Goal: Task Accomplishment & Management: Manage account settings

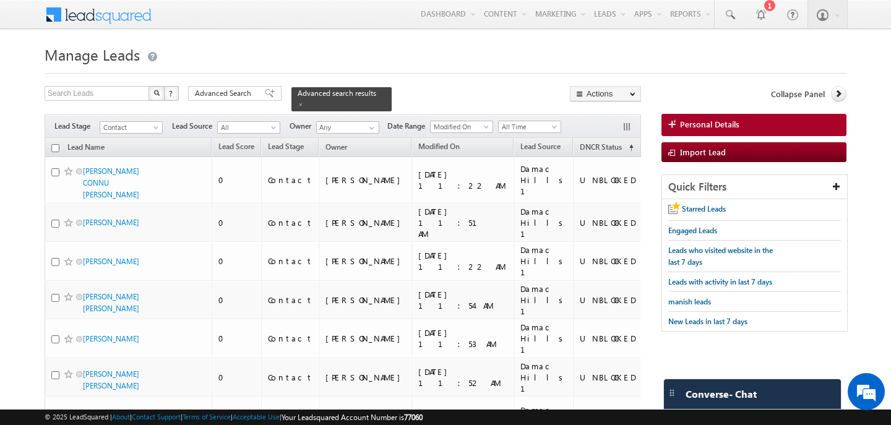
click at [500, 57] on h1 "Manage Leads" at bounding box center [446, 53] width 802 height 24
click at [56, 150] on input "checkbox" at bounding box center [55, 148] width 8 height 8
checkbox input "true"
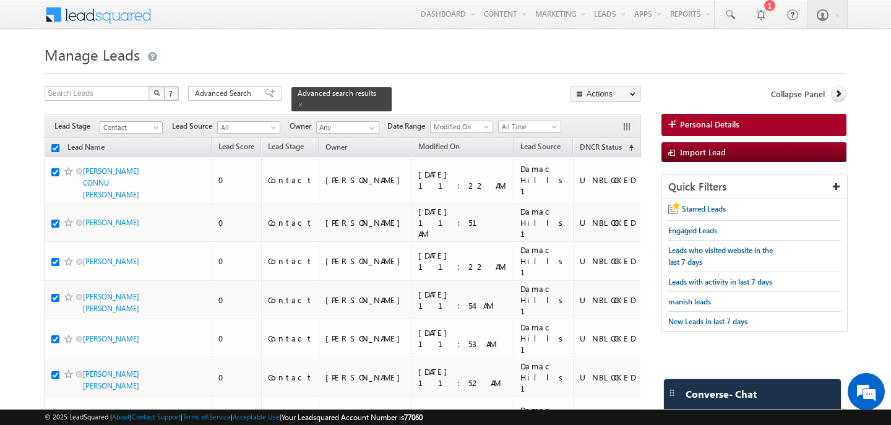
checkbox input "true"
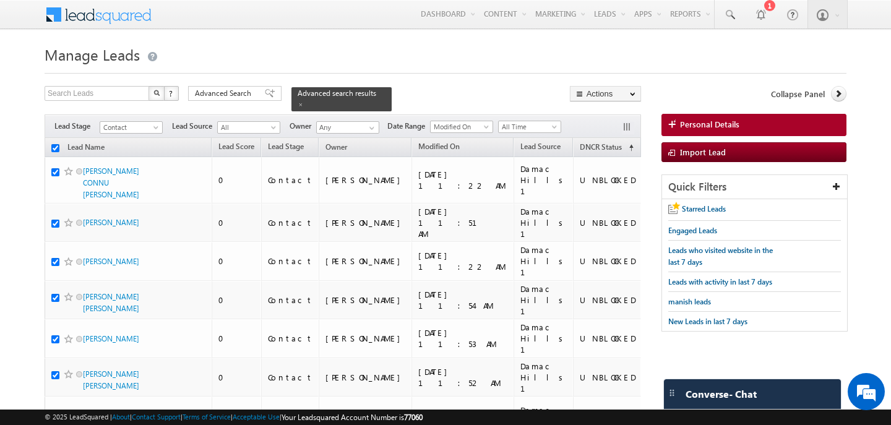
checkbox input "true"
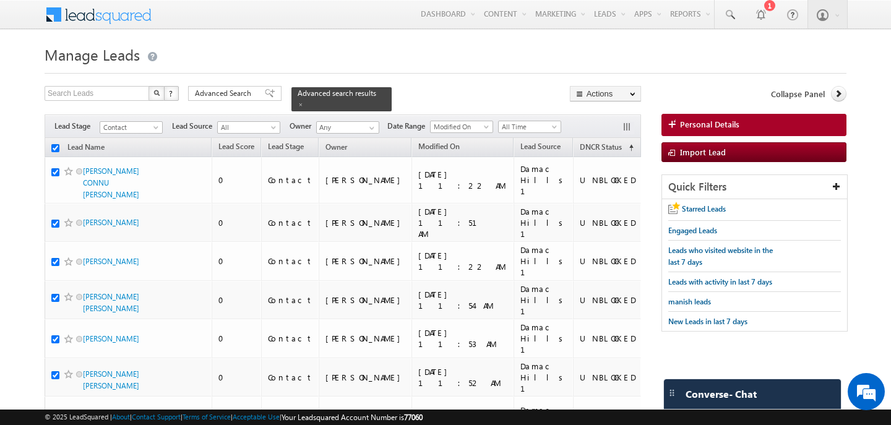
checkbox input "true"
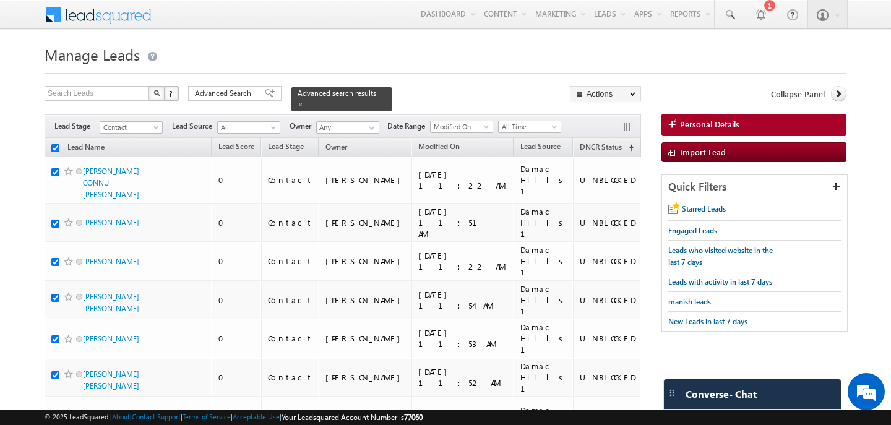
checkbox input "true"
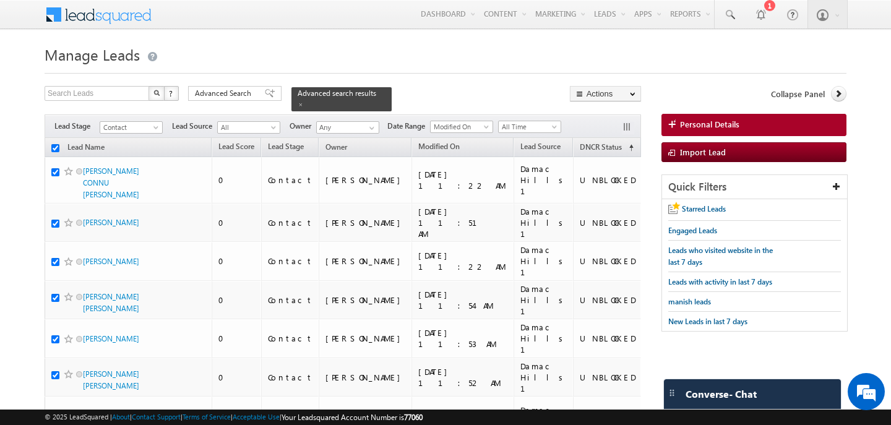
checkbox input "true"
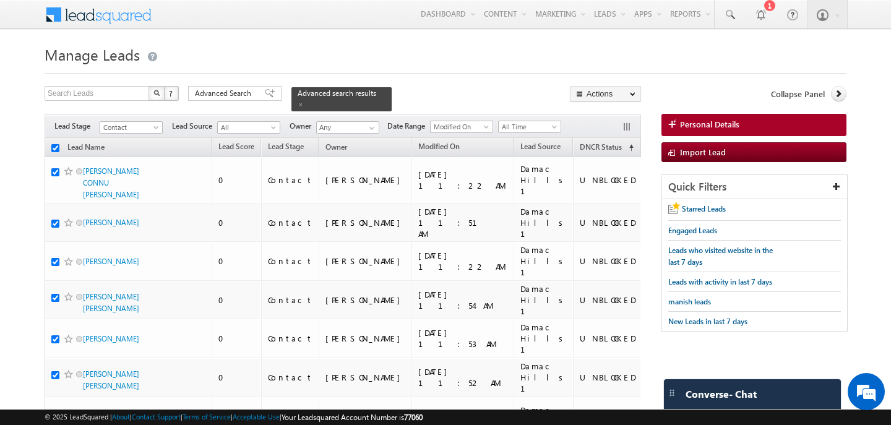
checkbox input "true"
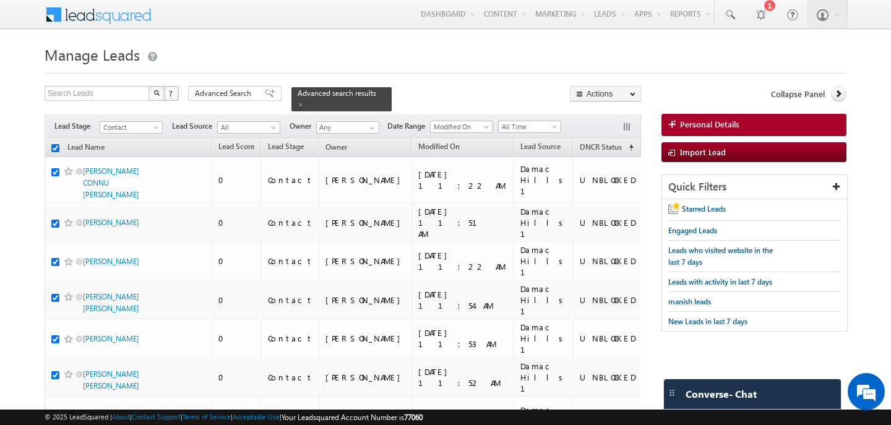
checkbox input "true"
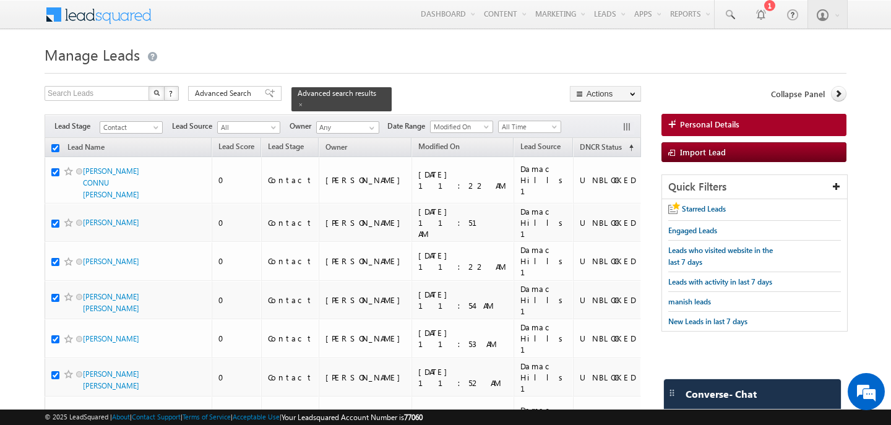
checkbox input "true"
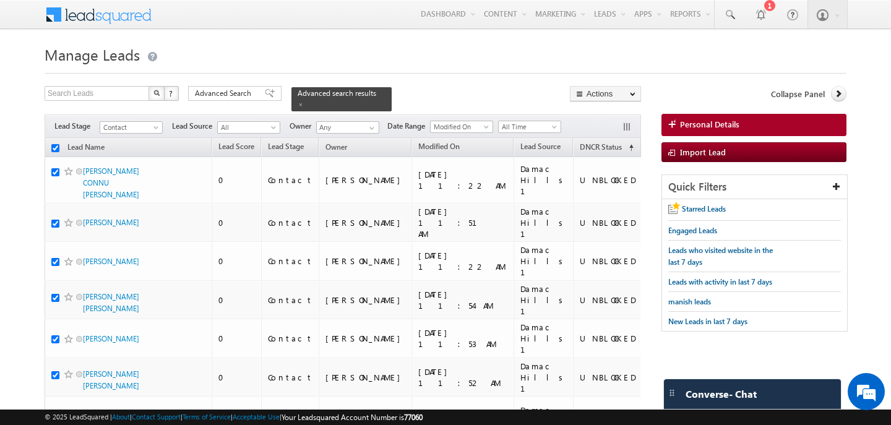
checkbox input "true"
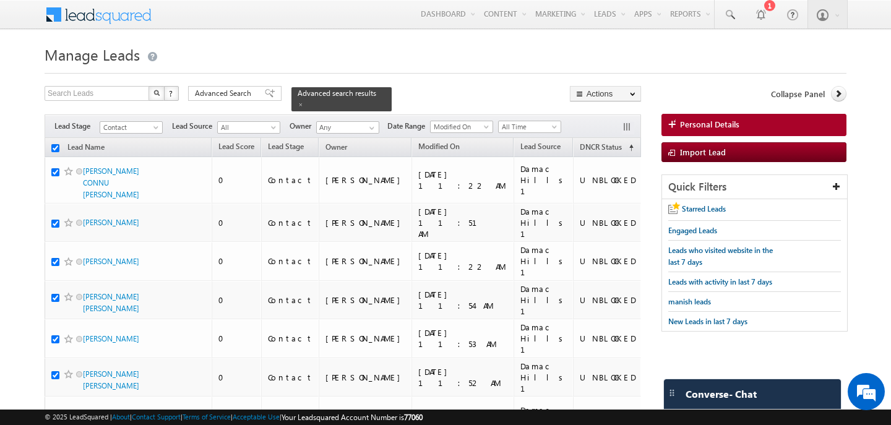
checkbox input "true"
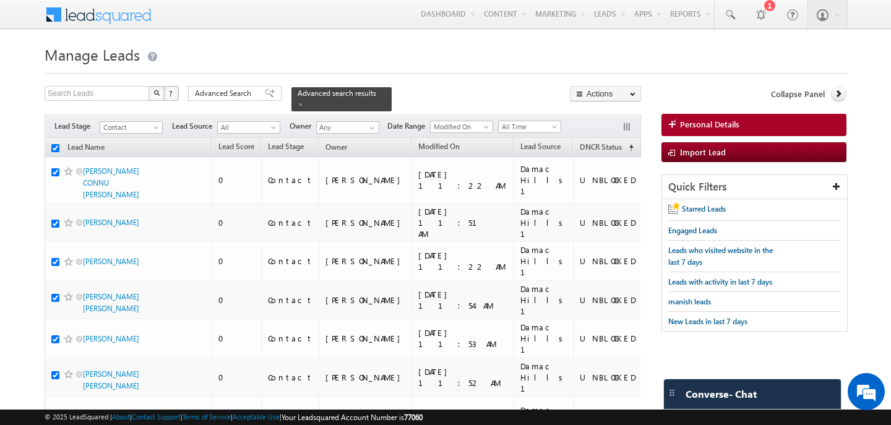
checkbox input "true"
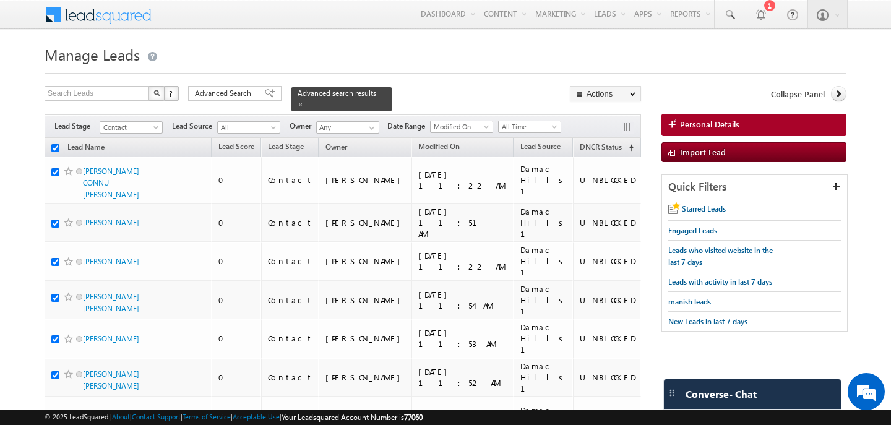
checkbox input "true"
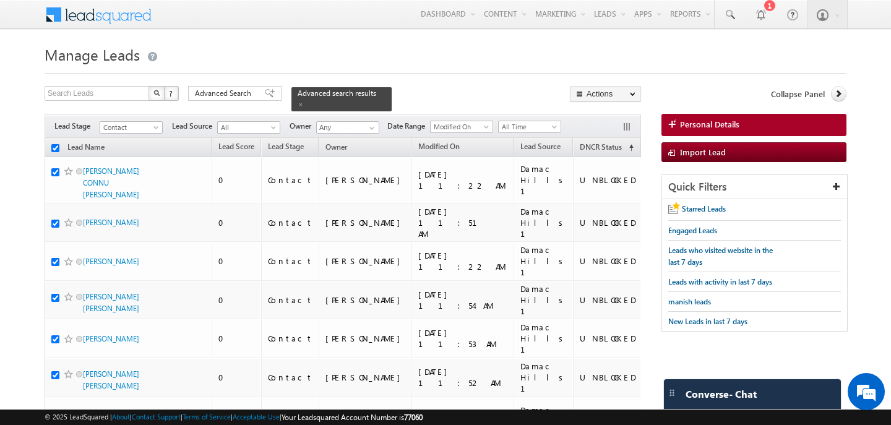
checkbox input "true"
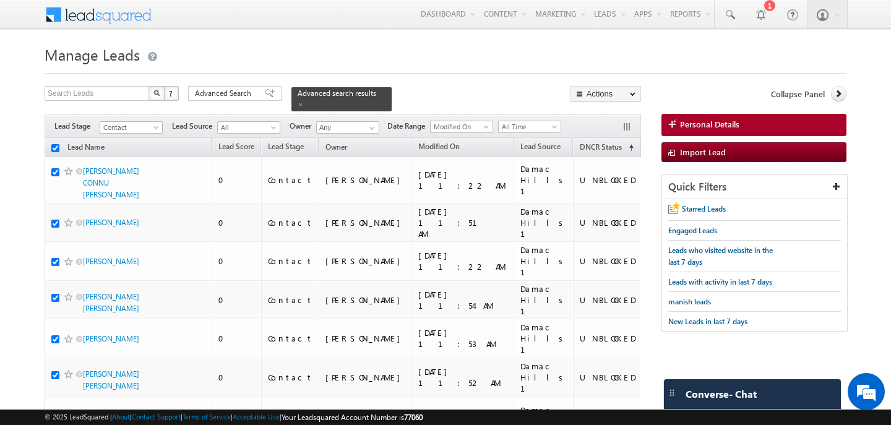
checkbox input "true"
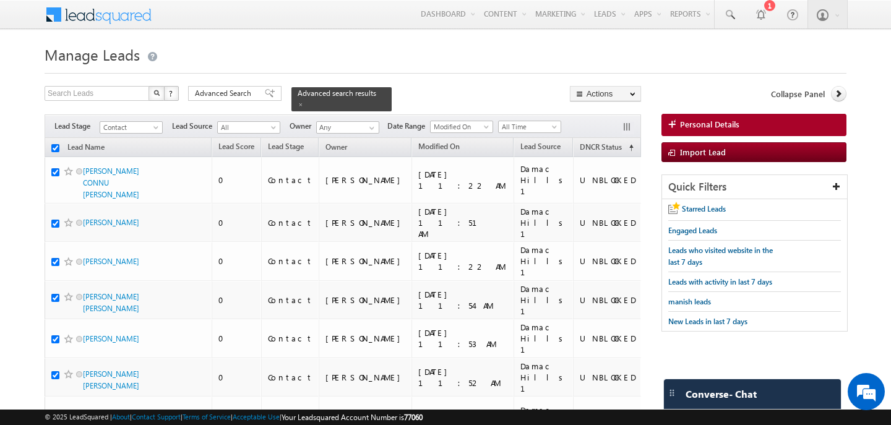
checkbox input "true"
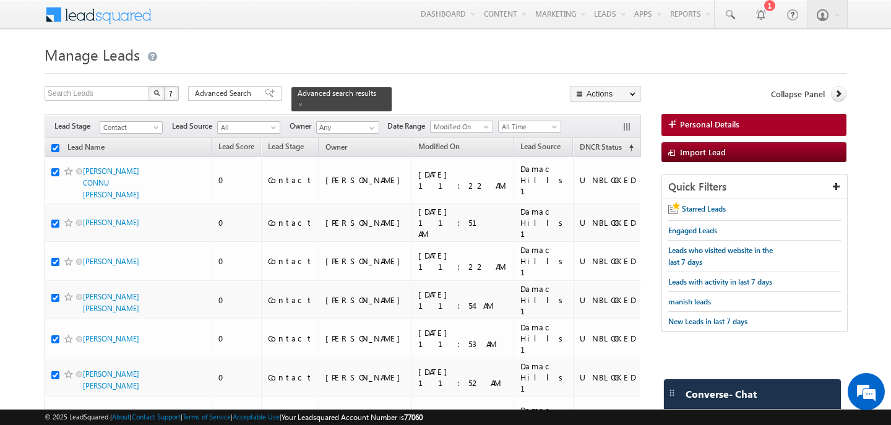
checkbox input "true"
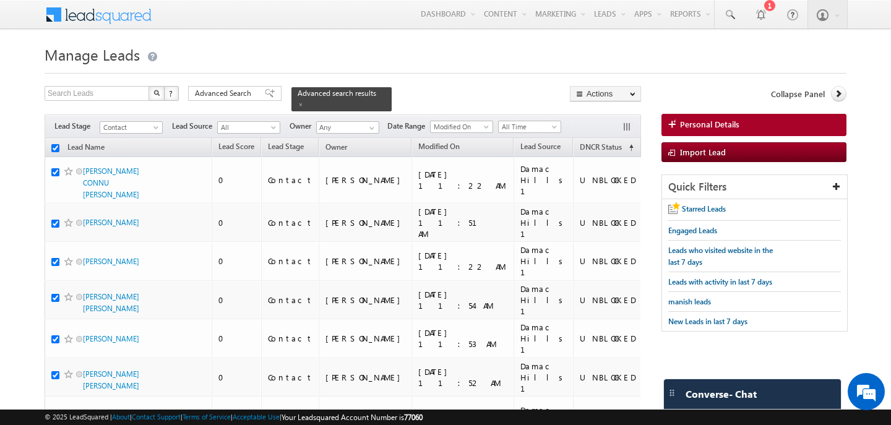
checkbox input "true"
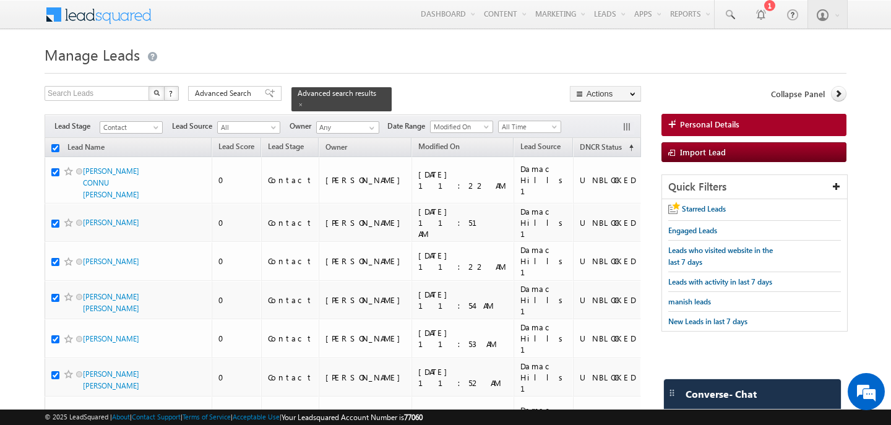
checkbox input "true"
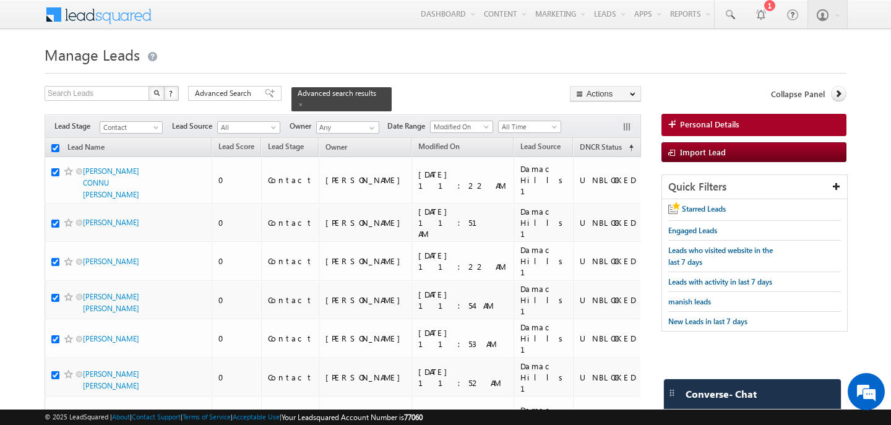
checkbox input "true"
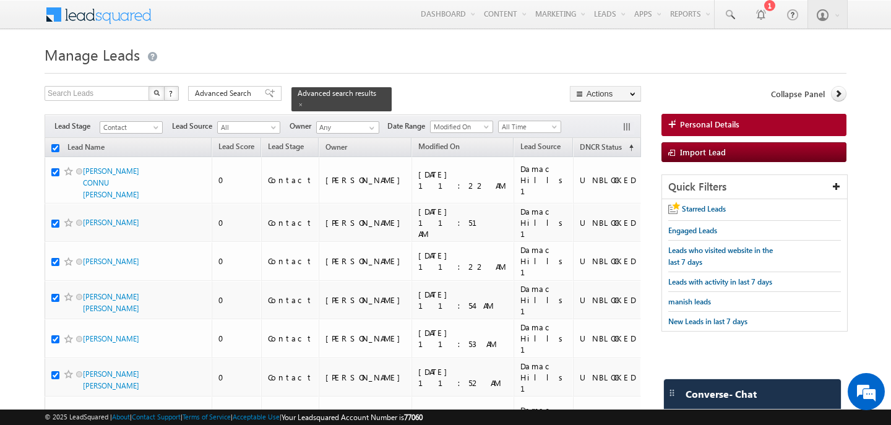
checkbox input "true"
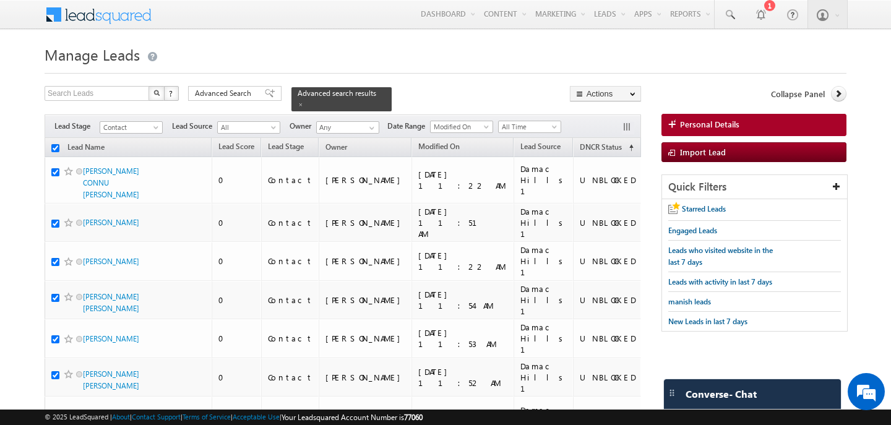
checkbox input "true"
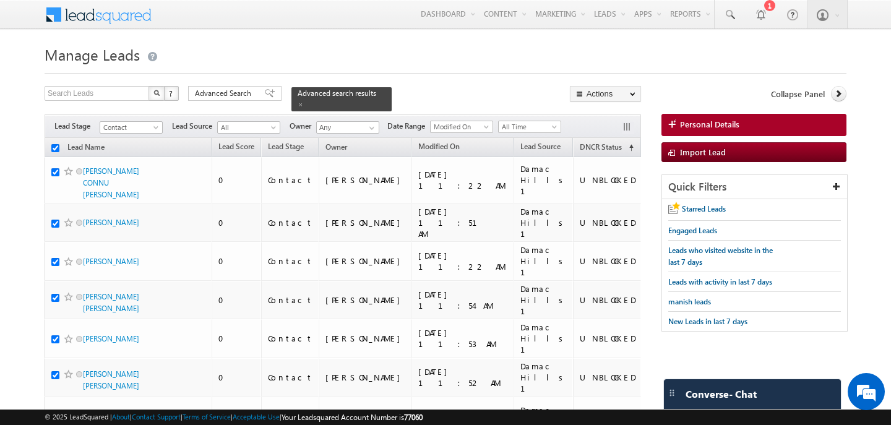
checkbox input "true"
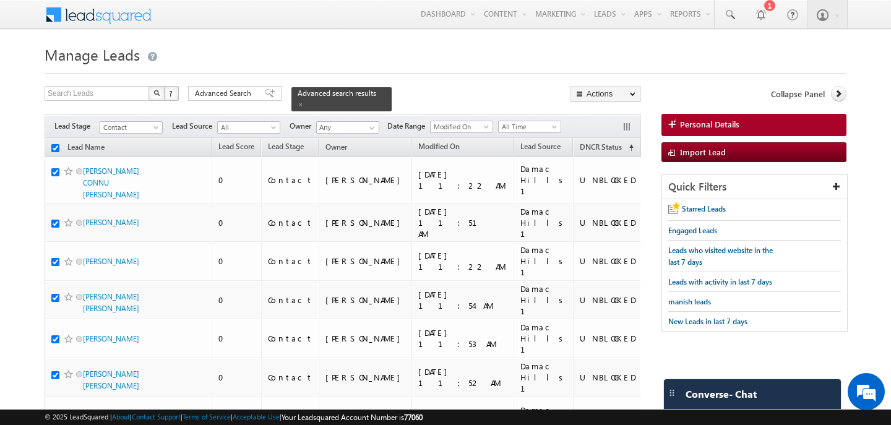
checkbox input "true"
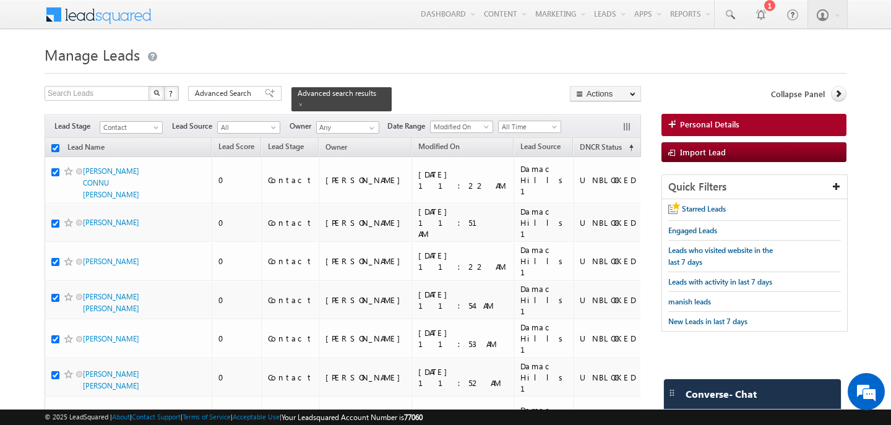
checkbox input "true"
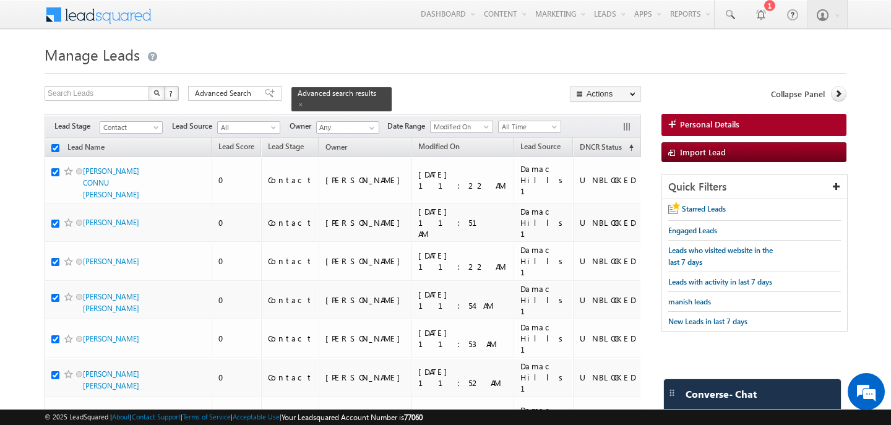
checkbox input "true"
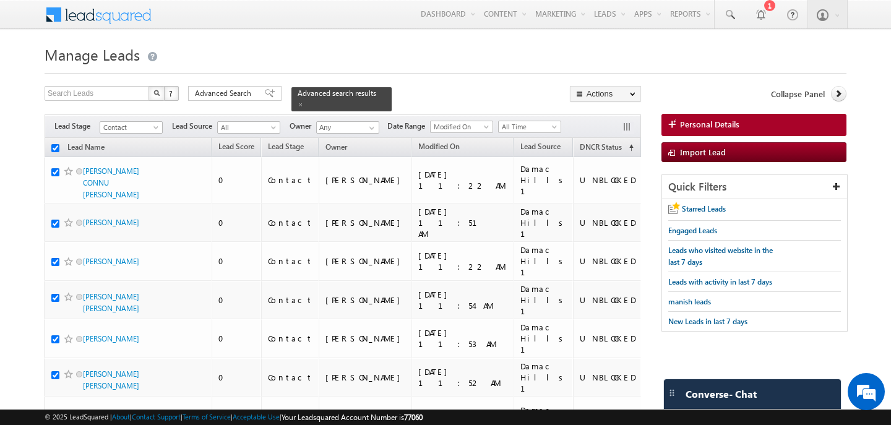
checkbox input "true"
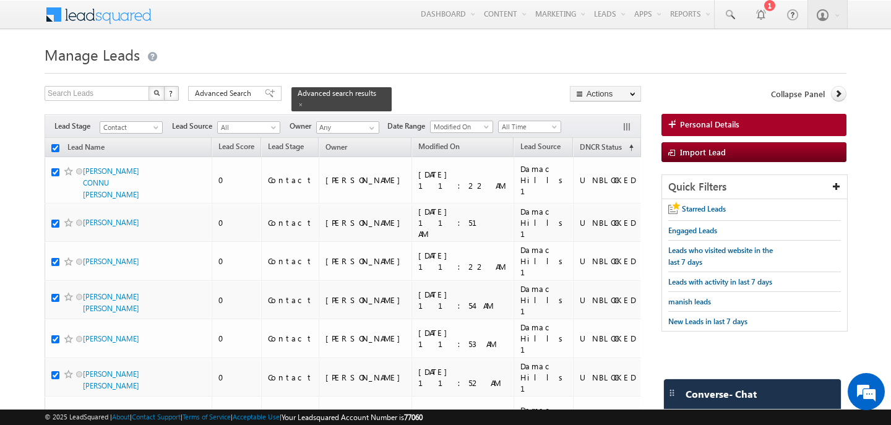
checkbox input "true"
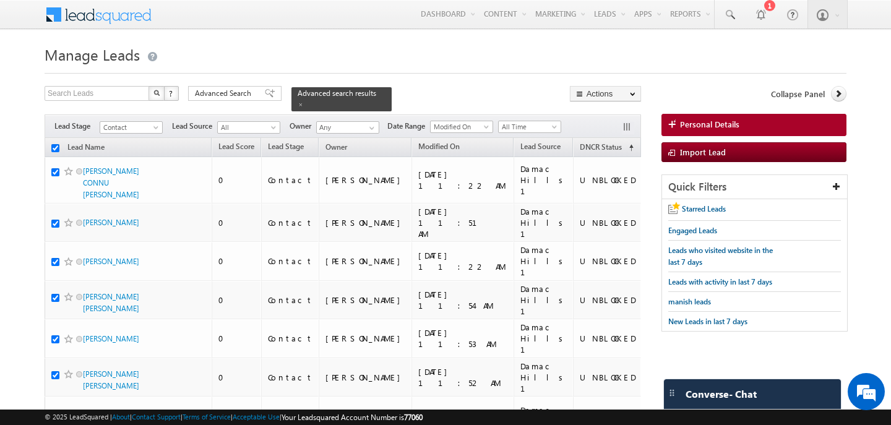
checkbox input "true"
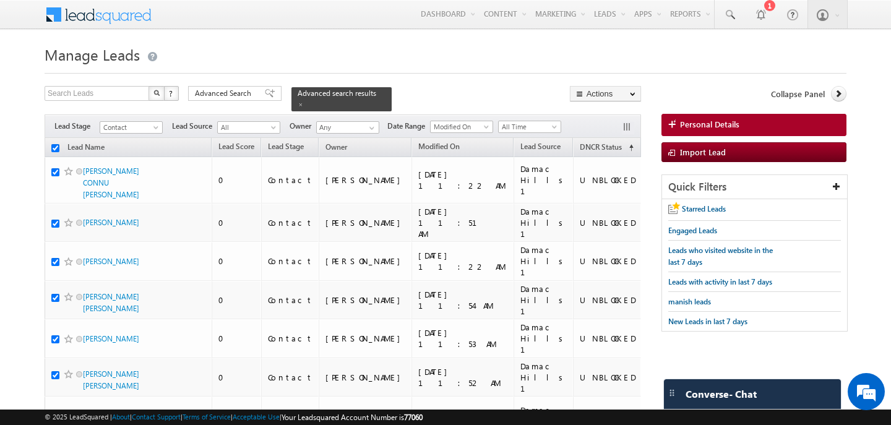
checkbox input "true"
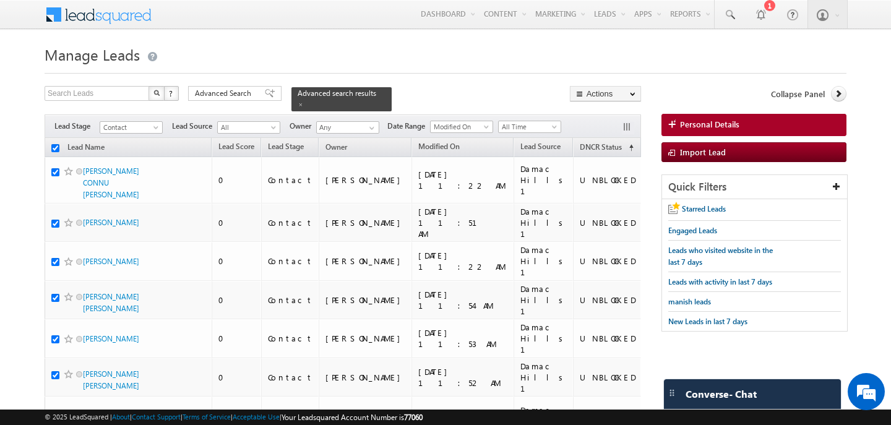
checkbox input "true"
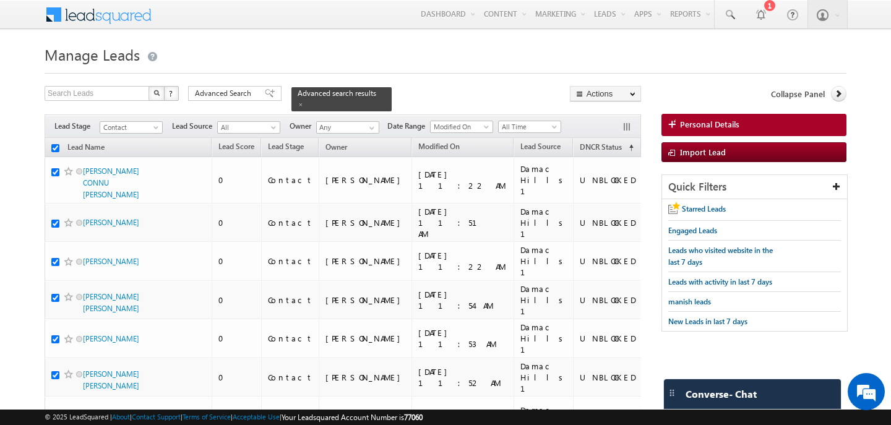
checkbox input "true"
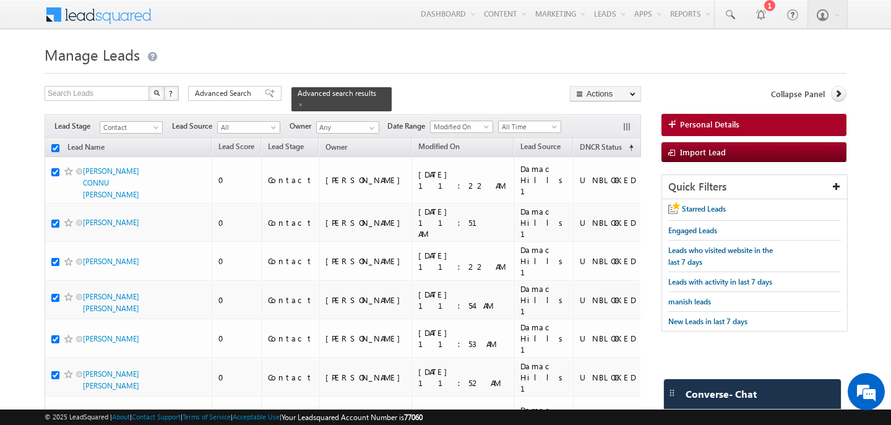
checkbox input "true"
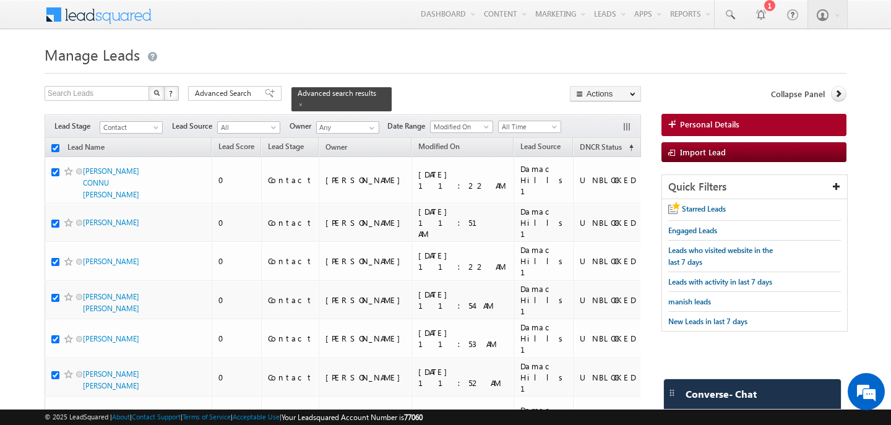
checkbox input "true"
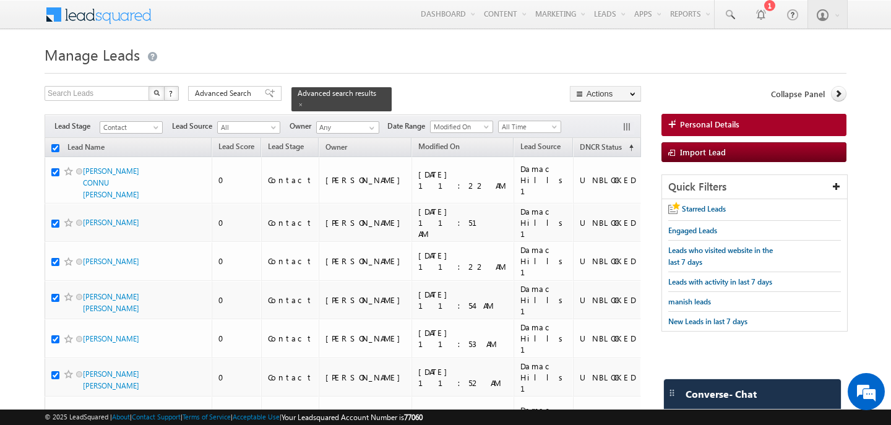
checkbox input "true"
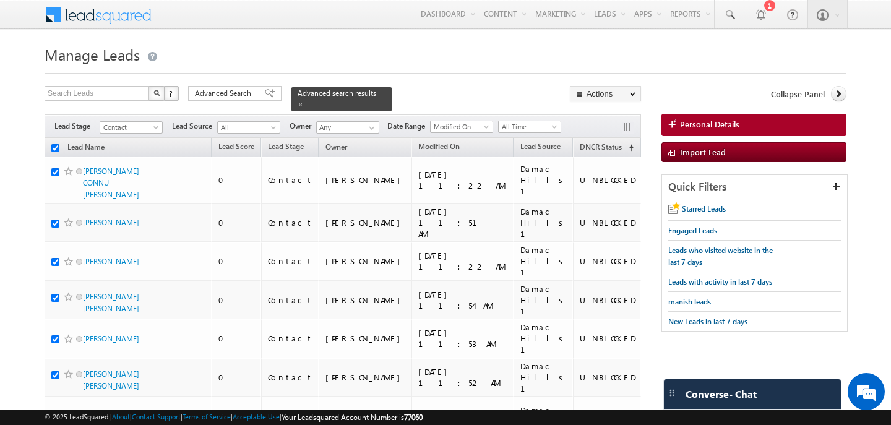
checkbox input "true"
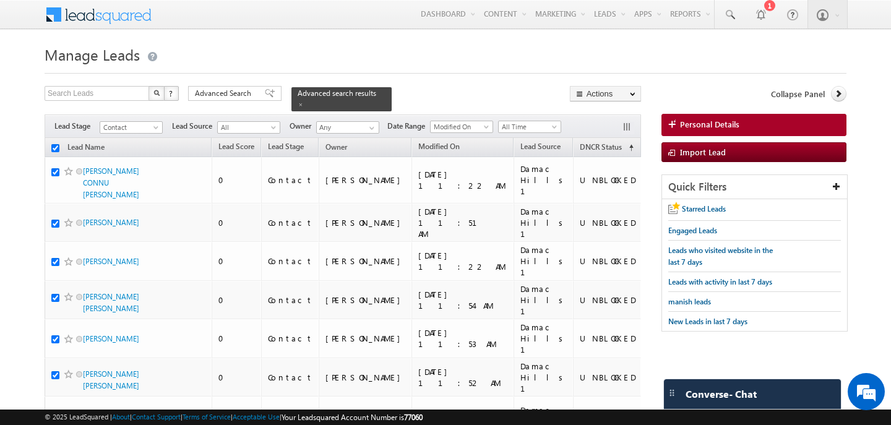
checkbox input "true"
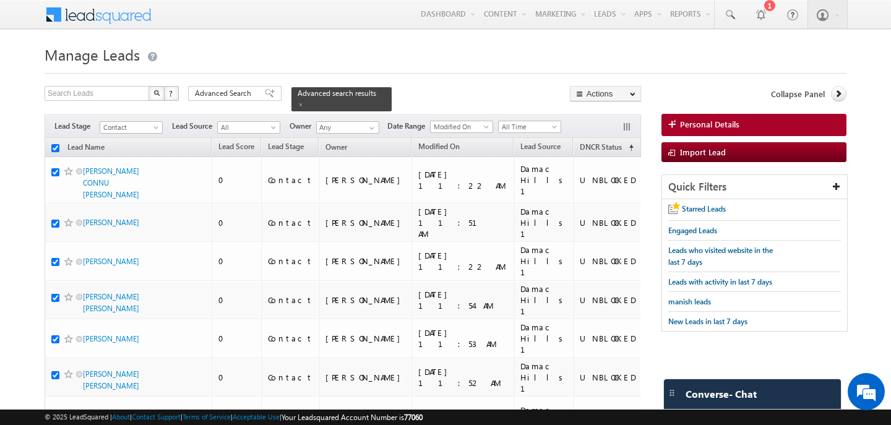
checkbox input "true"
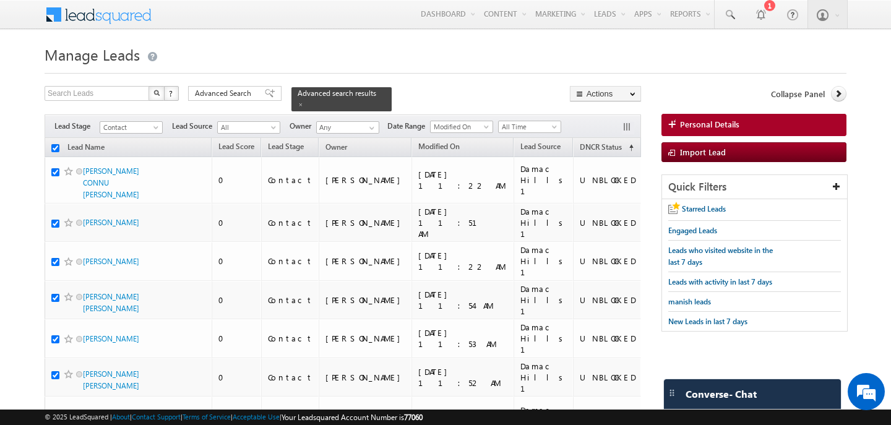
checkbox input "true"
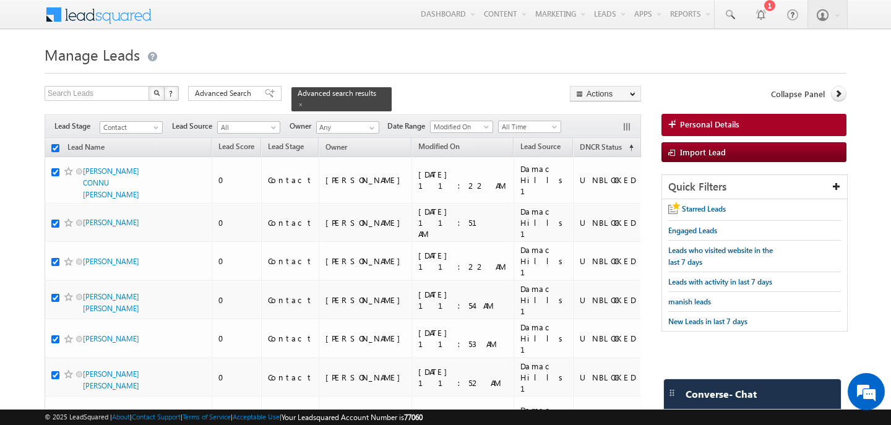
checkbox input "true"
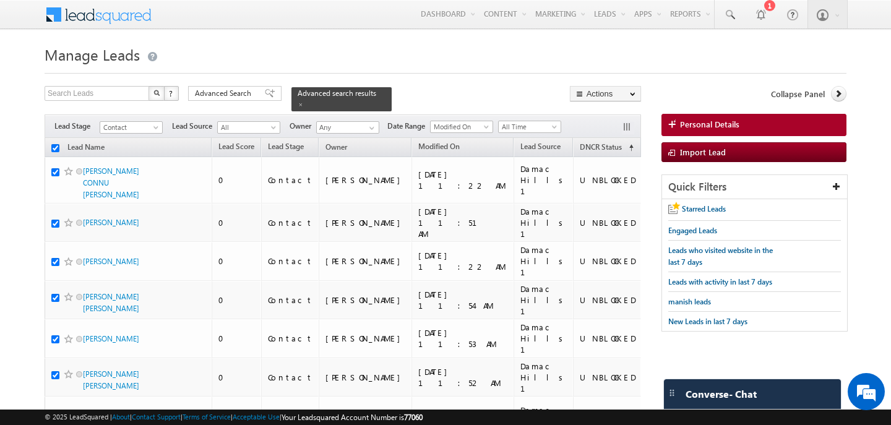
checkbox input "true"
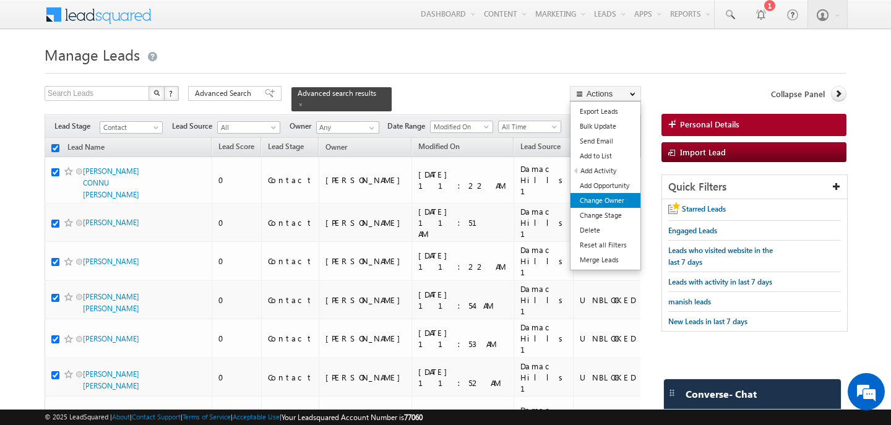
click at [610, 195] on link "Change Owner" at bounding box center [605, 200] width 70 height 15
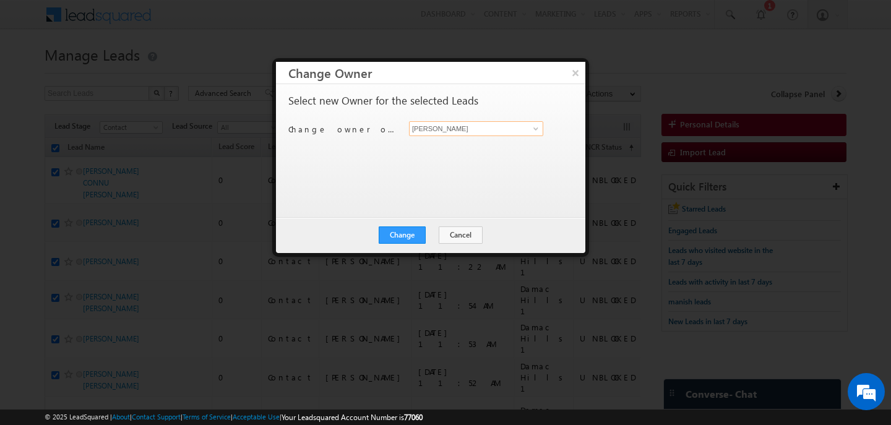
click at [433, 129] on input "[PERSON_NAME]" at bounding box center [476, 128] width 134 height 15
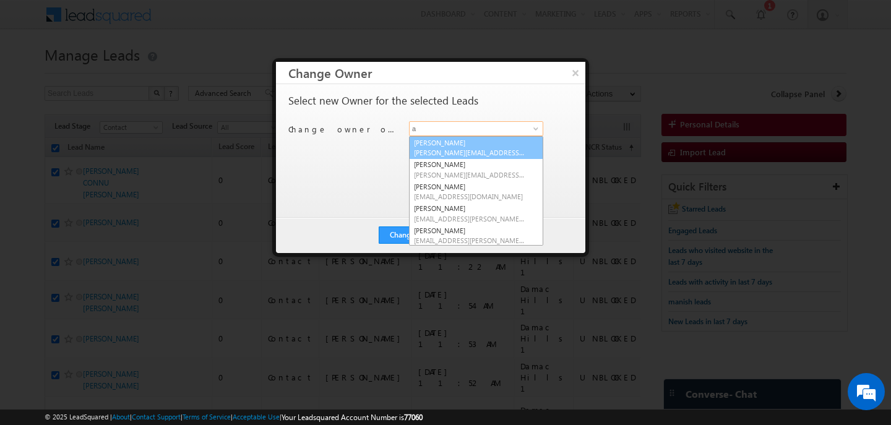
click at [467, 145] on link "[PERSON_NAME] [PERSON_NAME][EMAIL_ADDRESS][DOMAIN_NAME]" at bounding box center [476, 148] width 134 height 24
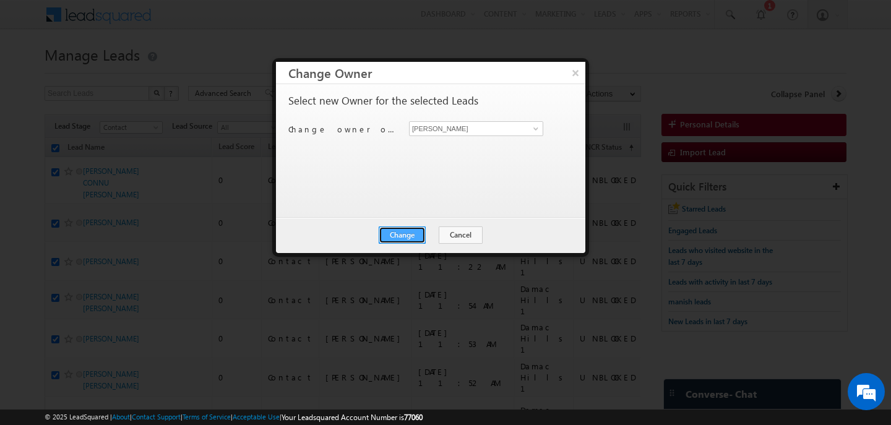
click at [411, 236] on button "Change" at bounding box center [402, 234] width 47 height 17
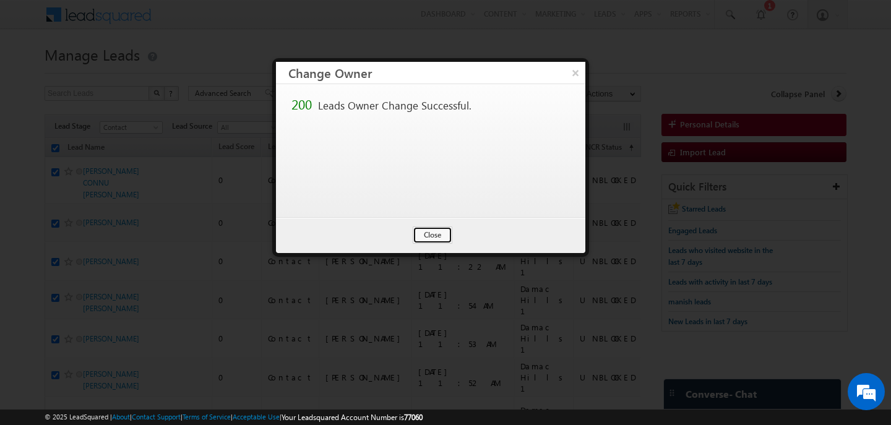
click at [424, 234] on button "Close" at bounding box center [433, 234] width 40 height 17
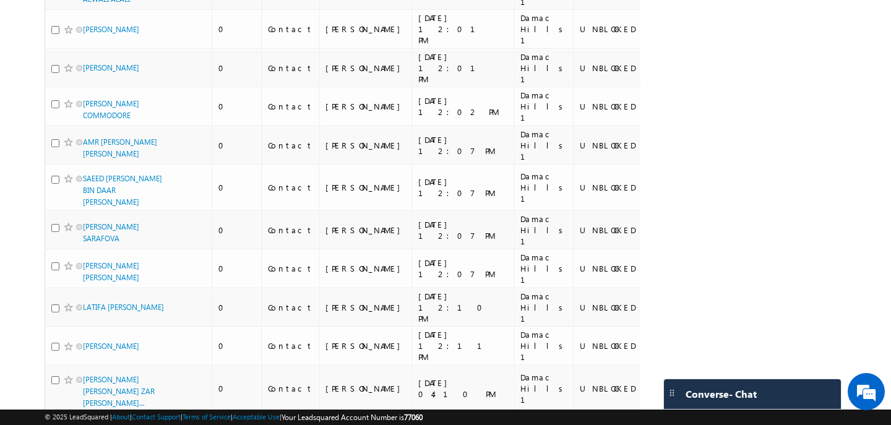
scroll to position [6384, 0]
